Goal: Task Accomplishment & Management: Use online tool/utility

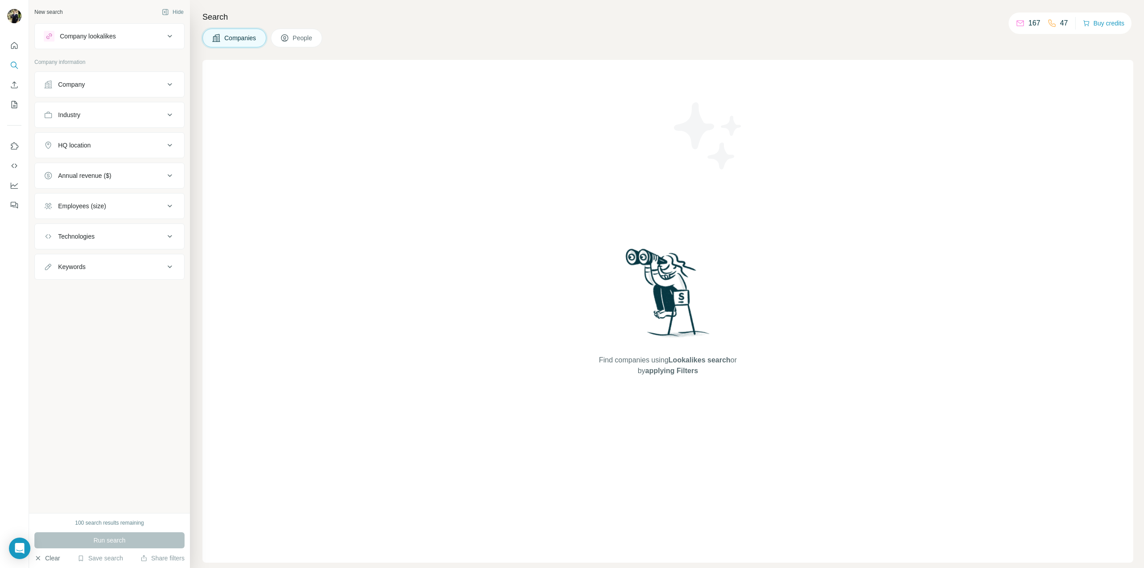
click at [35, 560] on icon "button" at bounding box center [37, 557] width 7 height 7
click at [11, 146] on icon "Use Surfe on LinkedIn" at bounding box center [14, 146] width 9 height 9
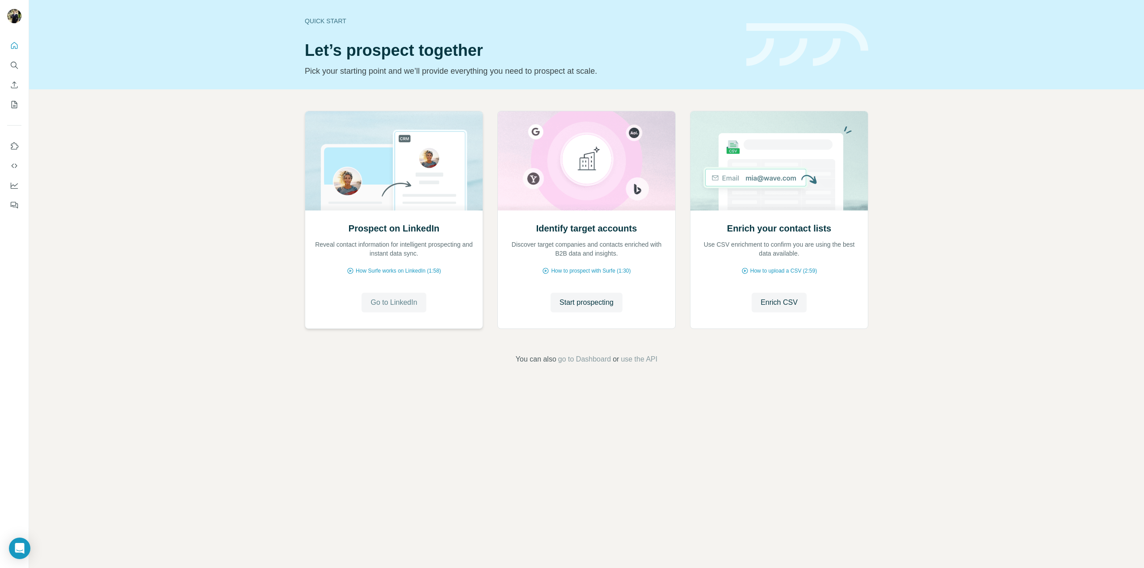
click at [395, 301] on span "Go to LinkedIn" at bounding box center [393, 302] width 46 height 11
click at [585, 303] on span "Start prospecting" at bounding box center [586, 302] width 54 height 11
click at [12, 109] on button "My lists" at bounding box center [14, 104] width 14 height 16
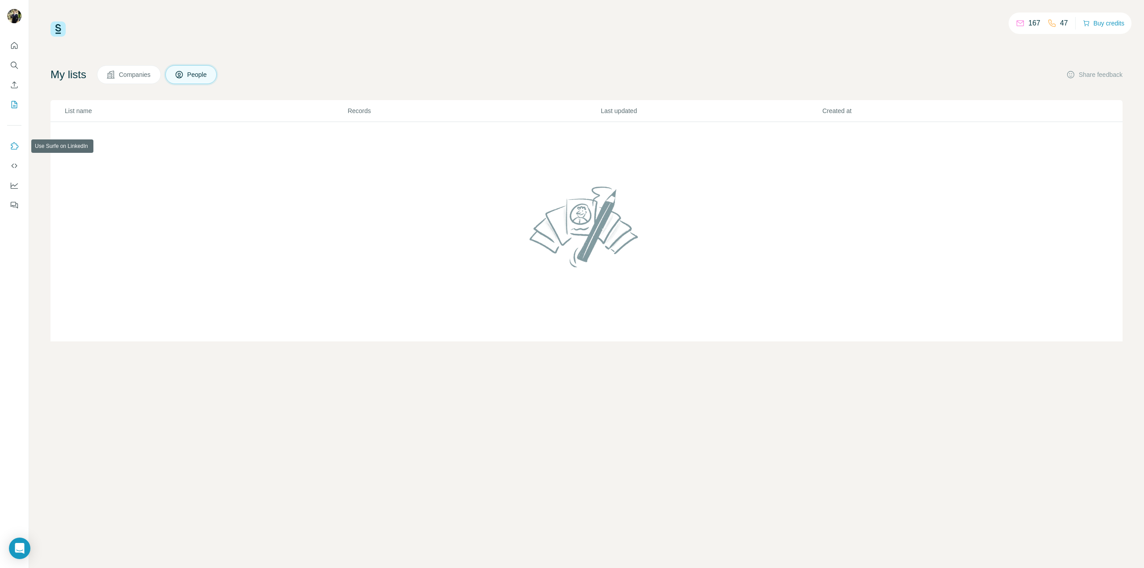
click at [12, 143] on icon "Use Surfe on LinkedIn" at bounding box center [14, 146] width 9 height 9
